Goal: Task Accomplishment & Management: Use online tool/utility

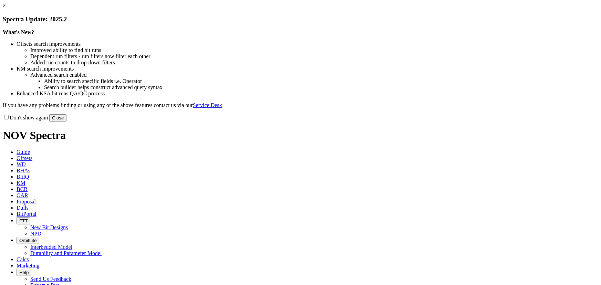
click at [67, 122] on button "Close" at bounding box center [57, 117] width 17 height 7
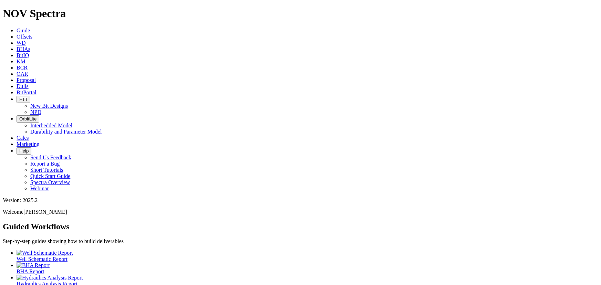
click at [32, 34] on span "Offsets" at bounding box center [25, 37] width 16 height 6
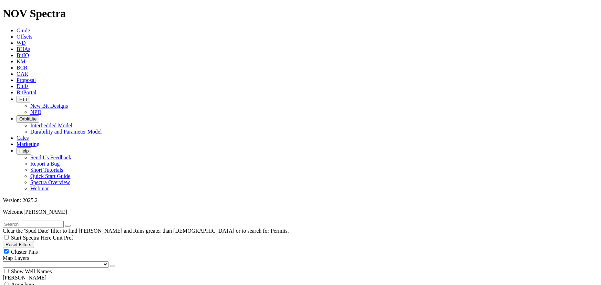
scroll to position [73, 0]
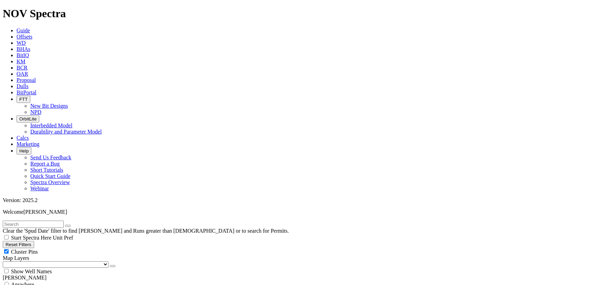
select select "12.25"
checkbox input "false"
select select "? number:12.25 ?"
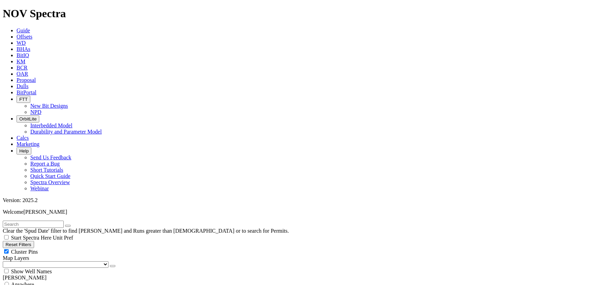
drag, startPoint x: 47, startPoint y: 210, endPoint x: 38, endPoint y: 210, distance: 9.0
type input "5300"
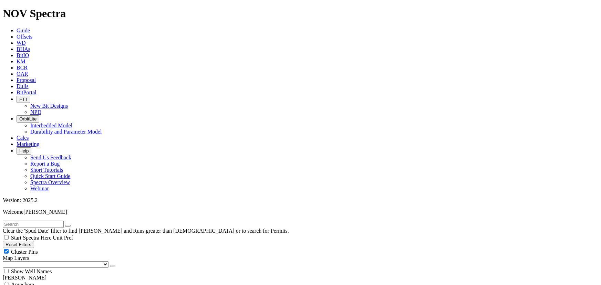
click at [69, 248] on div "Cluster Pins" at bounding box center [301, 251] width 596 height 7
checkbox input "false"
click at [40, 262] on select "US Counties [GEOGRAPHIC_DATA], [GEOGRAPHIC_DATA] [GEOGRAPHIC_DATA], [GEOGRAPHIC…" at bounding box center [56, 265] width 106 height 7
click at [5, 262] on select "US Counties [GEOGRAPHIC_DATA], [GEOGRAPHIC_DATA] [GEOGRAPHIC_DATA], [GEOGRAPHIC…" at bounding box center [56, 265] width 106 height 7
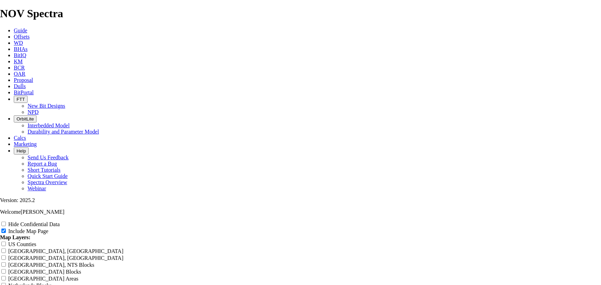
scroll to position [877, 0]
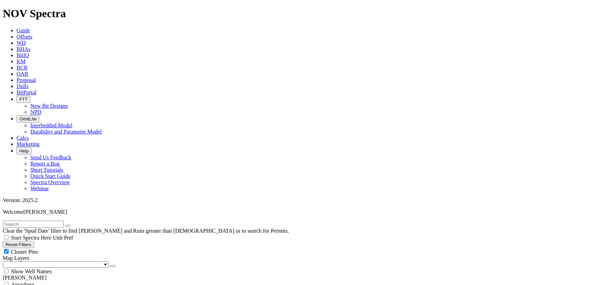
click at [69, 248] on div "Cluster Pins" at bounding box center [301, 251] width 596 height 7
checkbox input "false"
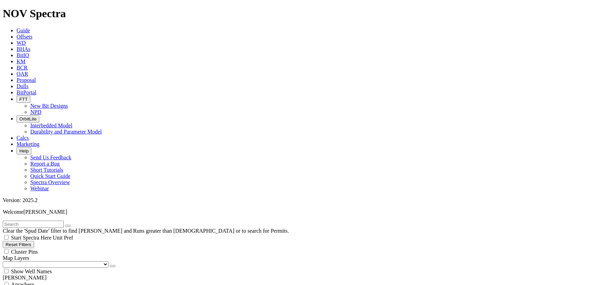
select select "? number:8.75 ?"
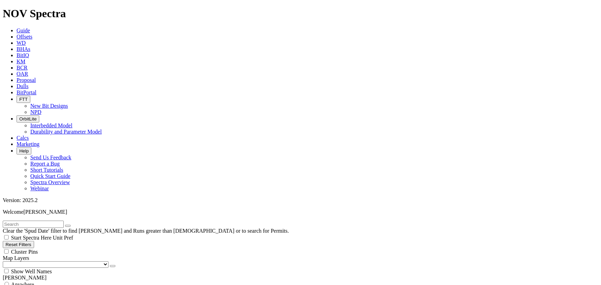
type input "7500"
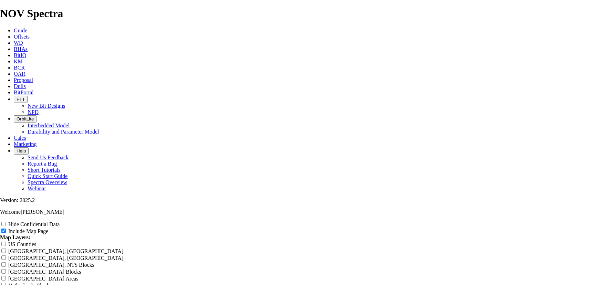
scroll to position [1024, 0]
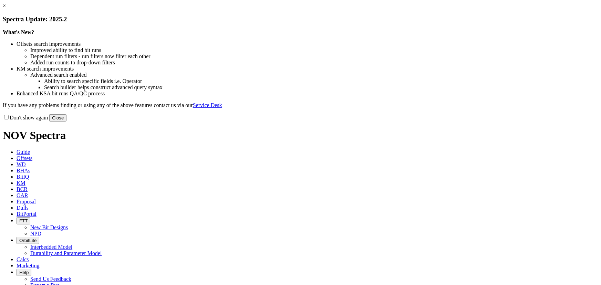
click at [67, 122] on button "Close" at bounding box center [57, 117] width 17 height 7
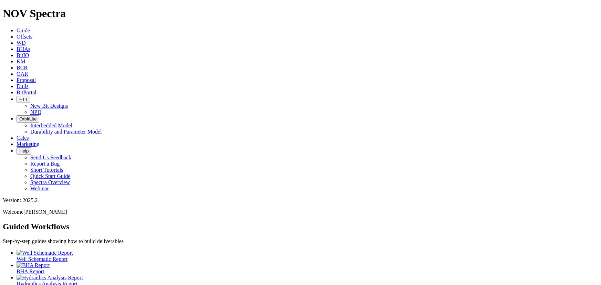
click at [17, 34] on icon at bounding box center [17, 37] width 0 height 6
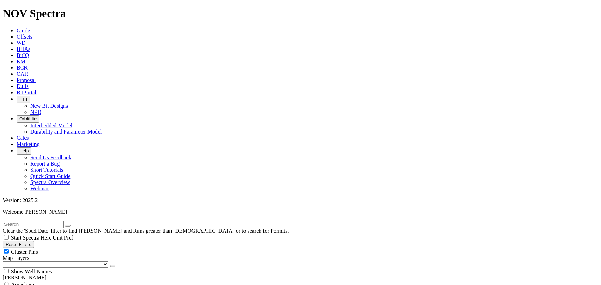
click at [28, 221] on input "text" at bounding box center [33, 224] width 61 height 7
type input "4j"
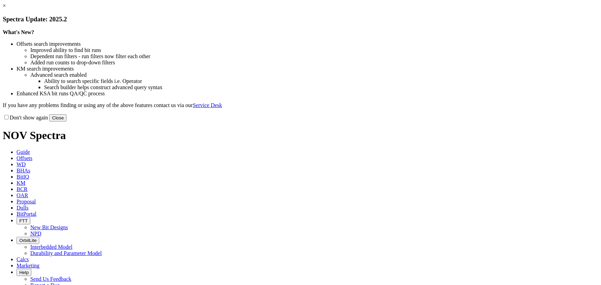
click at [67, 122] on button "Close" at bounding box center [57, 117] width 17 height 7
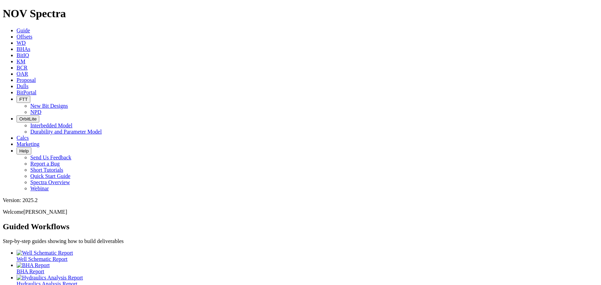
click at [32, 34] on span "Offsets" at bounding box center [25, 37] width 16 height 6
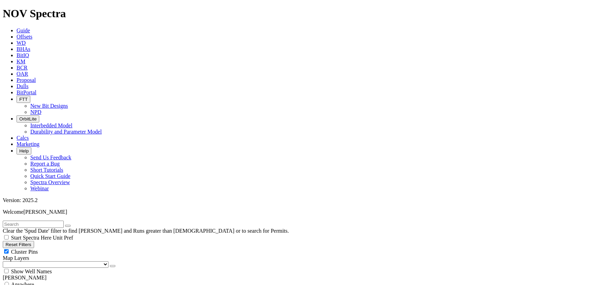
click at [69, 248] on div "Cluster Pins" at bounding box center [301, 251] width 596 height 7
checkbox input "false"
click at [37, 262] on select "US Counties [GEOGRAPHIC_DATA], [GEOGRAPHIC_DATA] [GEOGRAPHIC_DATA], [GEOGRAPHIC…" at bounding box center [56, 265] width 106 height 7
click at [5, 262] on select "US Counties [GEOGRAPHIC_DATA], [GEOGRAPHIC_DATA] [GEOGRAPHIC_DATA], [GEOGRAPHIC…" at bounding box center [56, 265] width 106 height 7
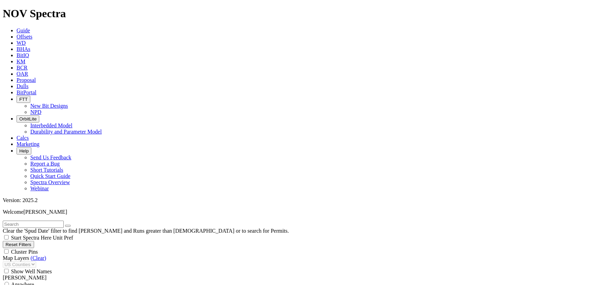
click at [28, 221] on input "text" at bounding box center [33, 224] width 61 height 7
click at [20, 221] on input "text" at bounding box center [33, 224] width 61 height 7
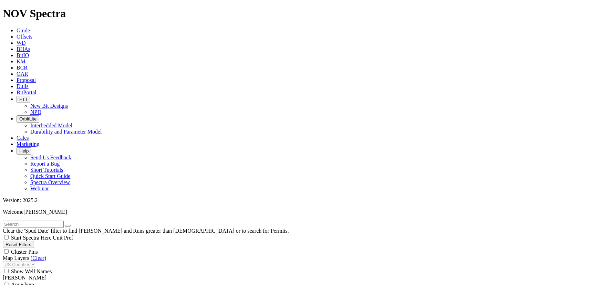
select select "8.75"
checkbox input "false"
select select "? number:8.75 ?"
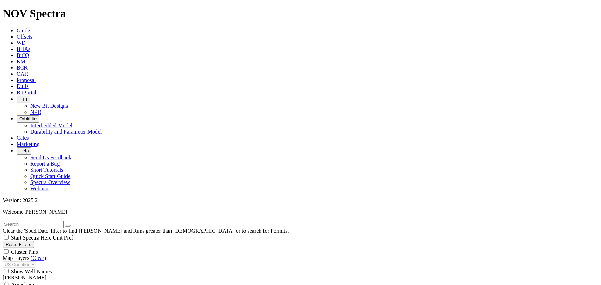
click at [0, 0] on span "0" at bounding box center [0, 0] width 0 height 0
type input "6000"
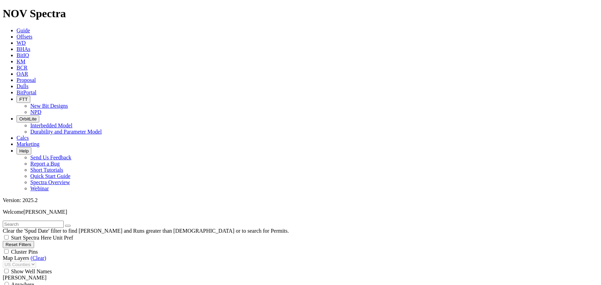
type input "6000"
drag, startPoint x: 103, startPoint y: 172, endPoint x: 78, endPoint y: 172, distance: 25.8
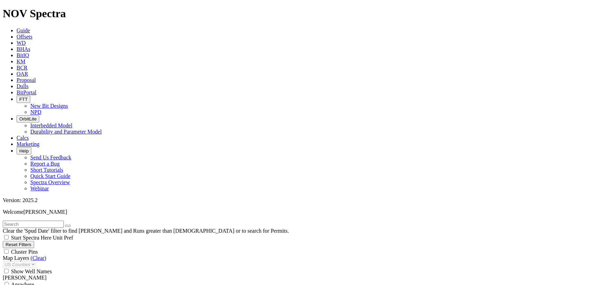
type input "13000"
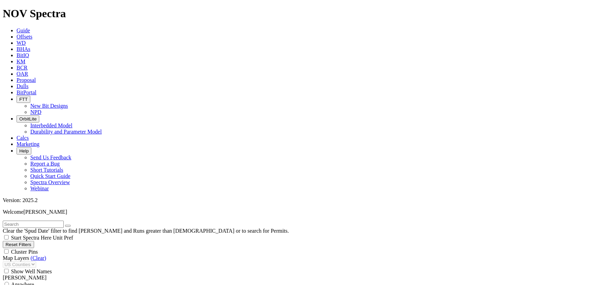
drag, startPoint x: 13, startPoint y: 235, endPoint x: 15, endPoint y: 243, distance: 7.5
type input "[DATE]"
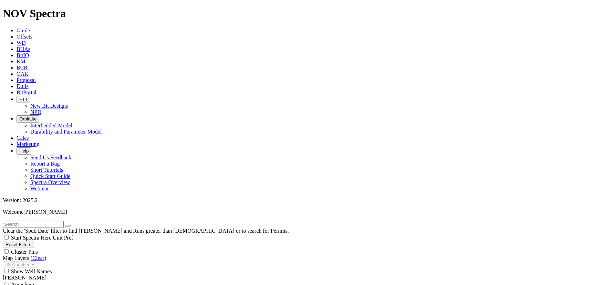
type input "145"
drag, startPoint x: 11, startPoint y: 230, endPoint x: 7, endPoint y: 230, distance: 3.8
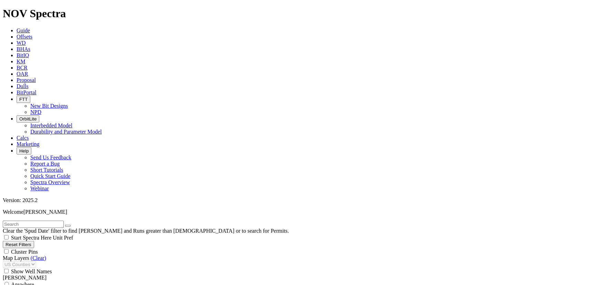
type input "[DATE]"
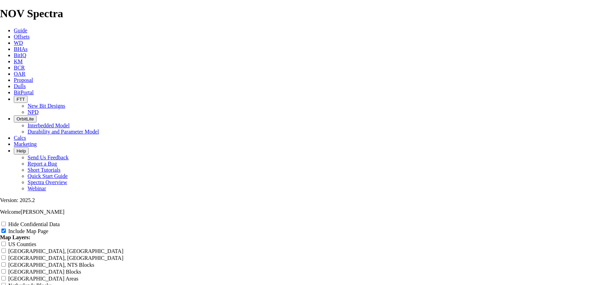
scroll to position [1096, 0]
drag, startPoint x: 255, startPoint y: 137, endPoint x: 278, endPoint y: 138, distance: 23.4
copy td "BOTANZA ST C 101H"
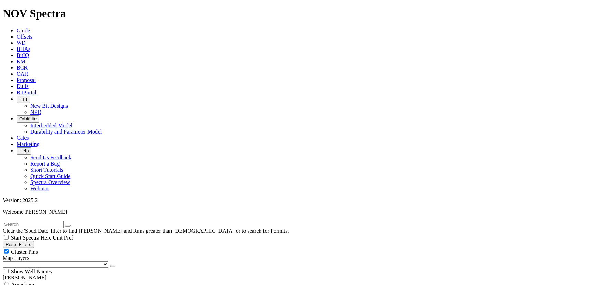
scroll to position [438, 0]
drag, startPoint x: 39, startPoint y: 172, endPoint x: 54, endPoint y: 172, distance: 14.8
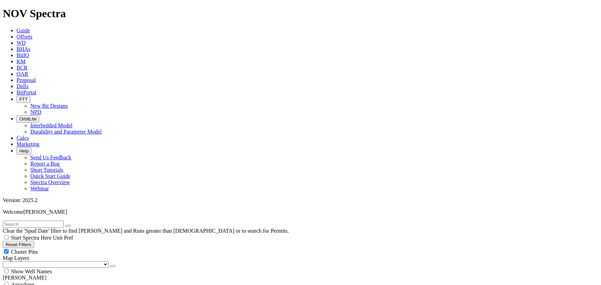
type input "6000"
drag, startPoint x: 93, startPoint y: 173, endPoint x: 108, endPoint y: 174, distance: 14.5
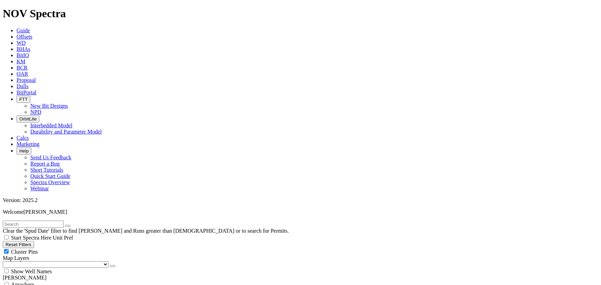
type input "7000"
drag, startPoint x: 569, startPoint y: 50, endPoint x: 567, endPoint y: 54, distance: 4.3
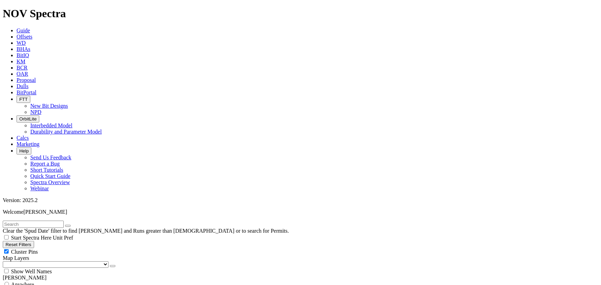
scroll to position [824, 0]
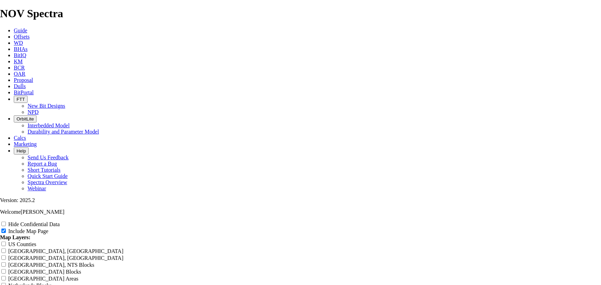
scroll to position [1096, 0]
drag, startPoint x: 256, startPoint y: 152, endPoint x: 275, endPoint y: 156, distance: 19.4
copy td "[PERSON_NAME] (SA35) STATE 1598H"
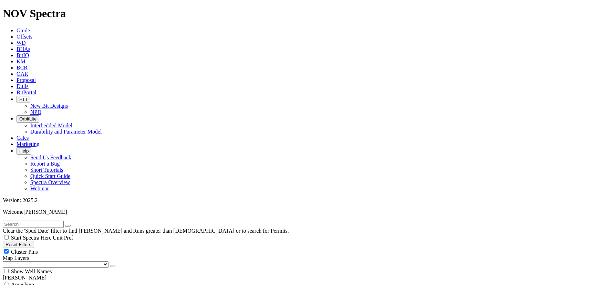
scroll to position [146, 0]
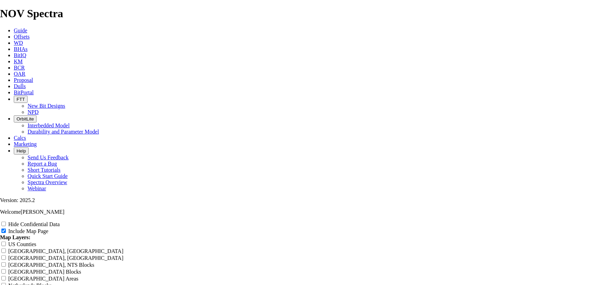
scroll to position [1182, 0]
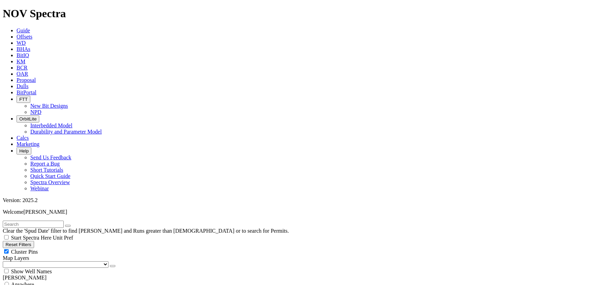
scroll to position [73, 0]
select select
drag, startPoint x: 12, startPoint y: 163, endPoint x: 1, endPoint y: 163, distance: 10.7
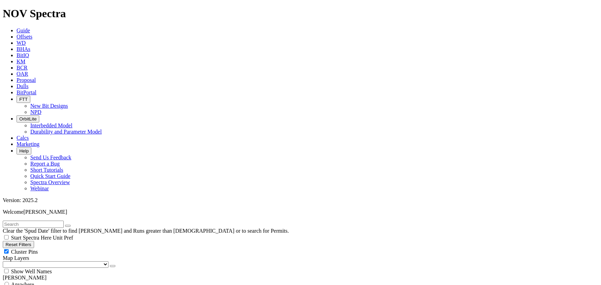
type input "[DATE]"
drag, startPoint x: 43, startPoint y: 172, endPoint x: 39, endPoint y: 172, distance: 4.8
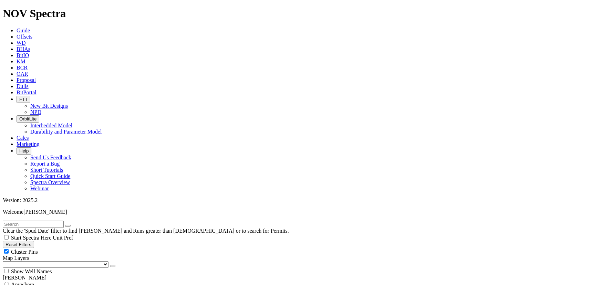
scroll to position [585, 0]
type input "6002"
drag, startPoint x: 558, startPoint y: 49, endPoint x: 556, endPoint y: 57, distance: 7.8
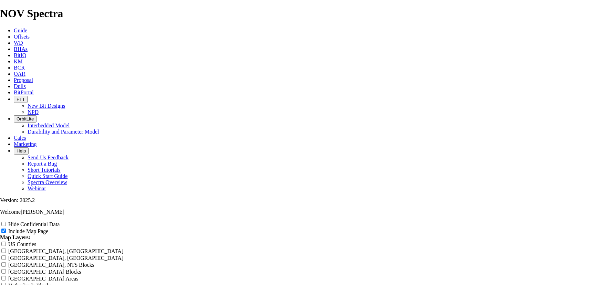
scroll to position [1462, 0]
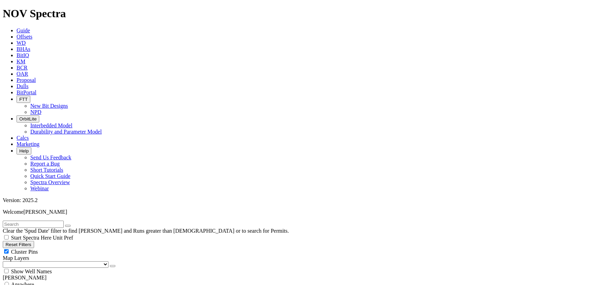
scroll to position [658, 0]
drag, startPoint x: 41, startPoint y: 139, endPoint x: 80, endPoint y: 140, distance: 39.0
type input "137"
drag, startPoint x: 80, startPoint y: 140, endPoint x: 103, endPoint y: 141, distance: 22.4
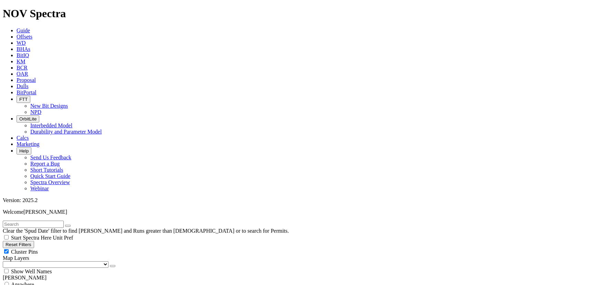
type input "140"
click at [69, 248] on div "Cluster Pins" at bounding box center [301, 251] width 596 height 7
checkbox input "false"
click at [39, 262] on select "US Counties [GEOGRAPHIC_DATA], [GEOGRAPHIC_DATA] [GEOGRAPHIC_DATA], [GEOGRAPHIC…" at bounding box center [56, 265] width 106 height 7
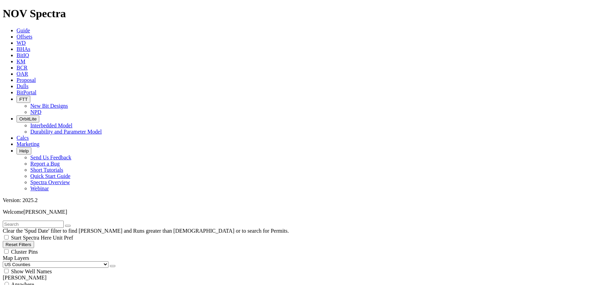
click at [5, 262] on select "US Counties [GEOGRAPHIC_DATA], [GEOGRAPHIC_DATA] [GEOGRAPHIC_DATA], [GEOGRAPHIC…" at bounding box center [56, 265] width 106 height 7
drag, startPoint x: 40, startPoint y: 138, endPoint x: 55, endPoint y: 136, distance: 15.2
type input "80"
drag, startPoint x: 93, startPoint y: 135, endPoint x: 112, endPoint y: 136, distance: 19.0
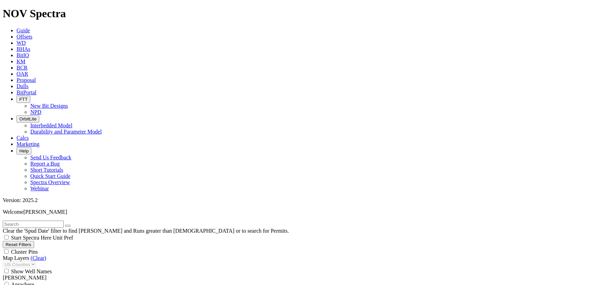
type input "100"
drag, startPoint x: 45, startPoint y: 139, endPoint x: 54, endPoint y: 138, distance: 8.3
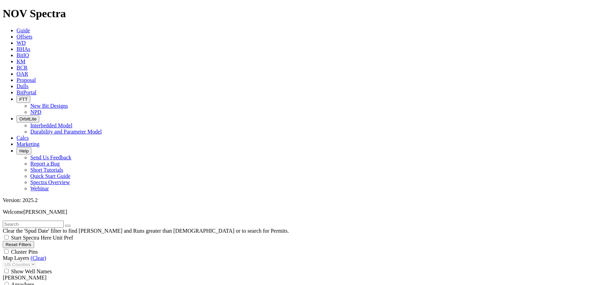
scroll to position [219, 0]
click at [33, 221] on input "text" at bounding box center [33, 224] width 61 height 7
click at [49, 221] on input "text" at bounding box center [33, 224] width 61 height 7
click at [48, 221] on input "text" at bounding box center [33, 224] width 61 height 7
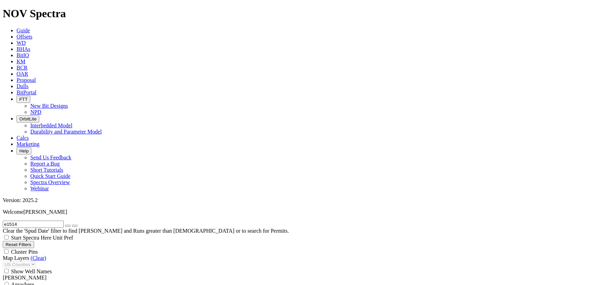
type input "e1514"
drag, startPoint x: 42, startPoint y: 211, endPoint x: 62, endPoint y: 210, distance: 19.7
type input "13003"
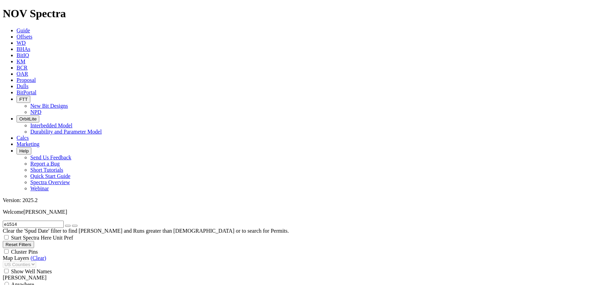
type input "2"
type input "13003"
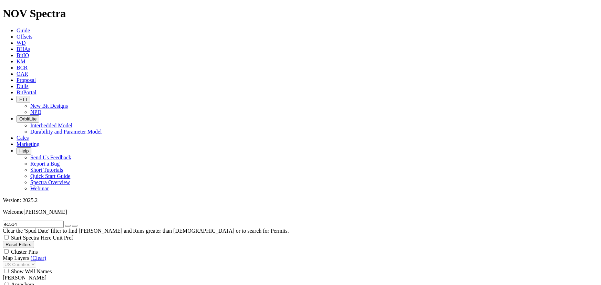
drag, startPoint x: 104, startPoint y: 219, endPoint x: 80, endPoint y: 220, distance: 23.4
drag, startPoint x: 47, startPoint y: 220, endPoint x: 56, endPoint y: 224, distance: 10.6
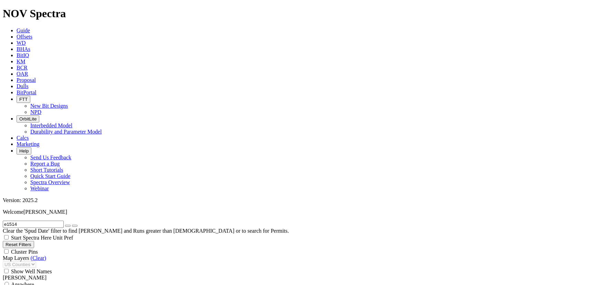
type input "13000"
type input "6000"
click at [28, 221] on input "e1514" at bounding box center [33, 224] width 61 height 7
type input "e1514-A1"
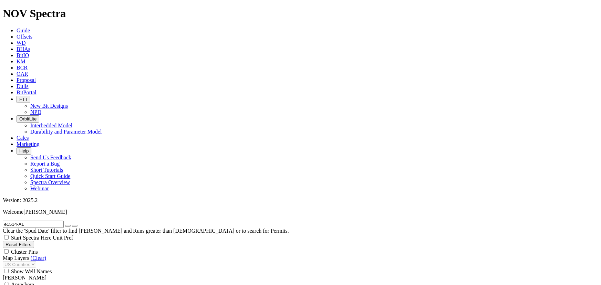
click at [72, 225] on button "submit" at bounding box center [75, 226] width 6 height 2
click at [68, 226] on icon "button" at bounding box center [68, 226] width 0 height 0
type input "100"
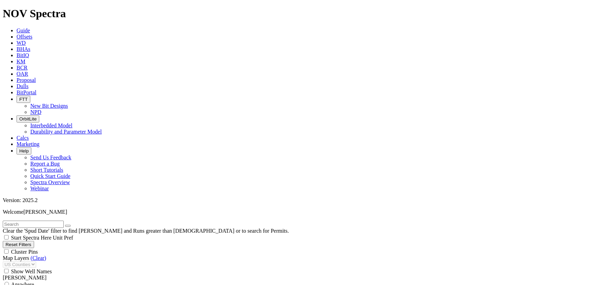
type input "168"
type input "100"
drag, startPoint x: 93, startPoint y: 211, endPoint x: 109, endPoint y: 212, distance: 16.2
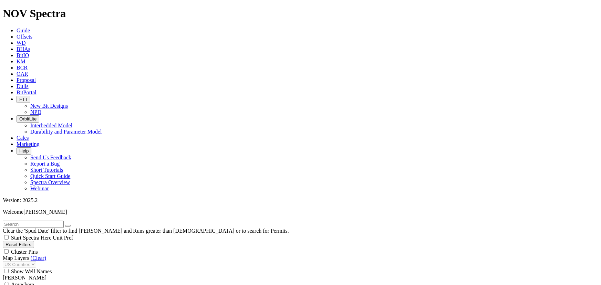
type input "172"
drag, startPoint x: 45, startPoint y: 212, endPoint x: 55, endPoint y: 212, distance: 10.0
type input "167"
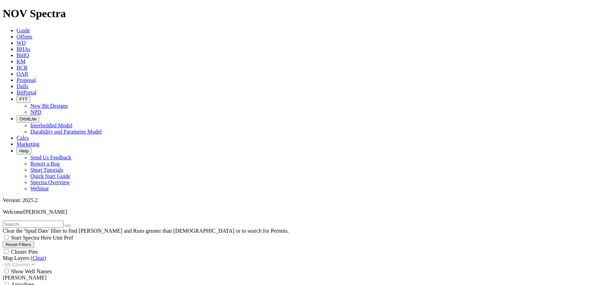
click at [44, 221] on input "text" at bounding box center [33, 224] width 61 height 7
type input "Fruit basket"
drag, startPoint x: 40, startPoint y: 141, endPoint x: 64, endPoint y: 139, distance: 23.5
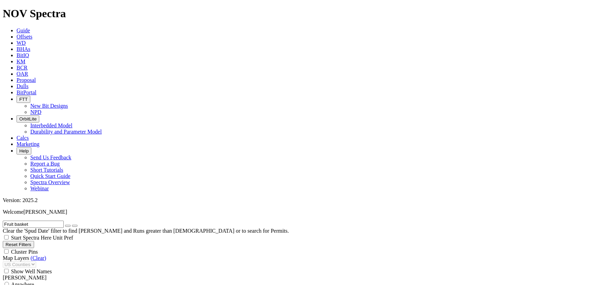
drag, startPoint x: 90, startPoint y: 140, endPoint x: 115, endPoint y: 140, distance: 25.2
drag, startPoint x: 40, startPoint y: 220, endPoint x: 52, endPoint y: 221, distance: 11.8
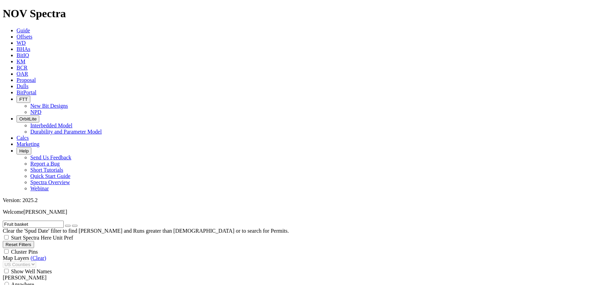
scroll to position [73, 0]
click at [44, 221] on input "Fruit basket" at bounding box center [33, 224] width 61 height 7
click at [57, 221] on input "Fruit basket" at bounding box center [33, 224] width 61 height 7
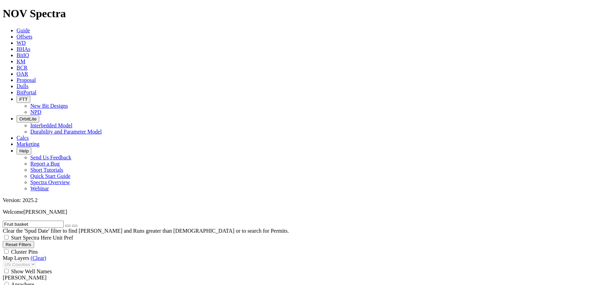
scroll to position [438, 0]
drag, startPoint x: 41, startPoint y: 170, endPoint x: 65, endPoint y: 171, distance: 23.5
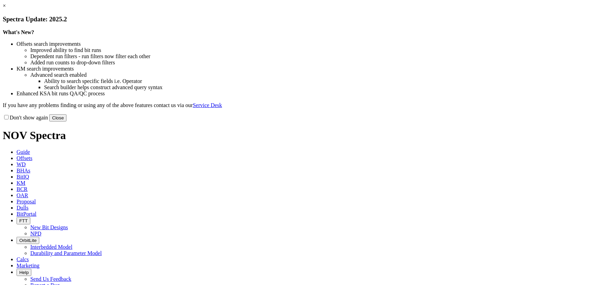
drag, startPoint x: 440, startPoint y: 188, endPoint x: 377, endPoint y: 138, distance: 80.8
click at [67, 122] on button "Close" at bounding box center [57, 117] width 17 height 7
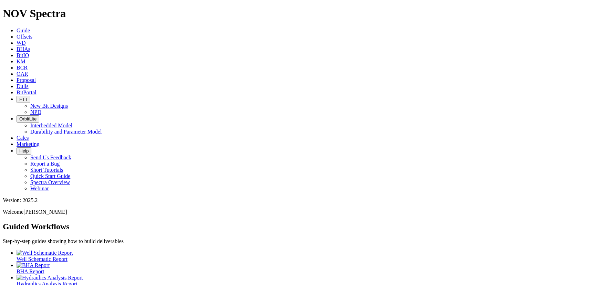
click at [32, 34] on span "Offsets" at bounding box center [25, 37] width 16 height 6
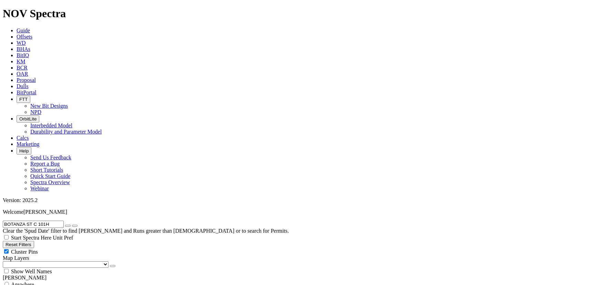
scroll to position [511, 0]
drag, startPoint x: 44, startPoint y: 29, endPoint x: -2, endPoint y: 31, distance: 45.9
paste input "RISCOE R (SA35) STATE 1598"
type input "[PERSON_NAME] (SA35) STATE 1598H"
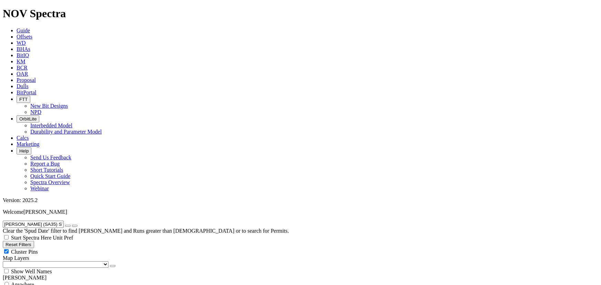
click at [78, 225] on button "submit" at bounding box center [75, 226] width 6 height 2
